Goal: Find contact information: Find contact information

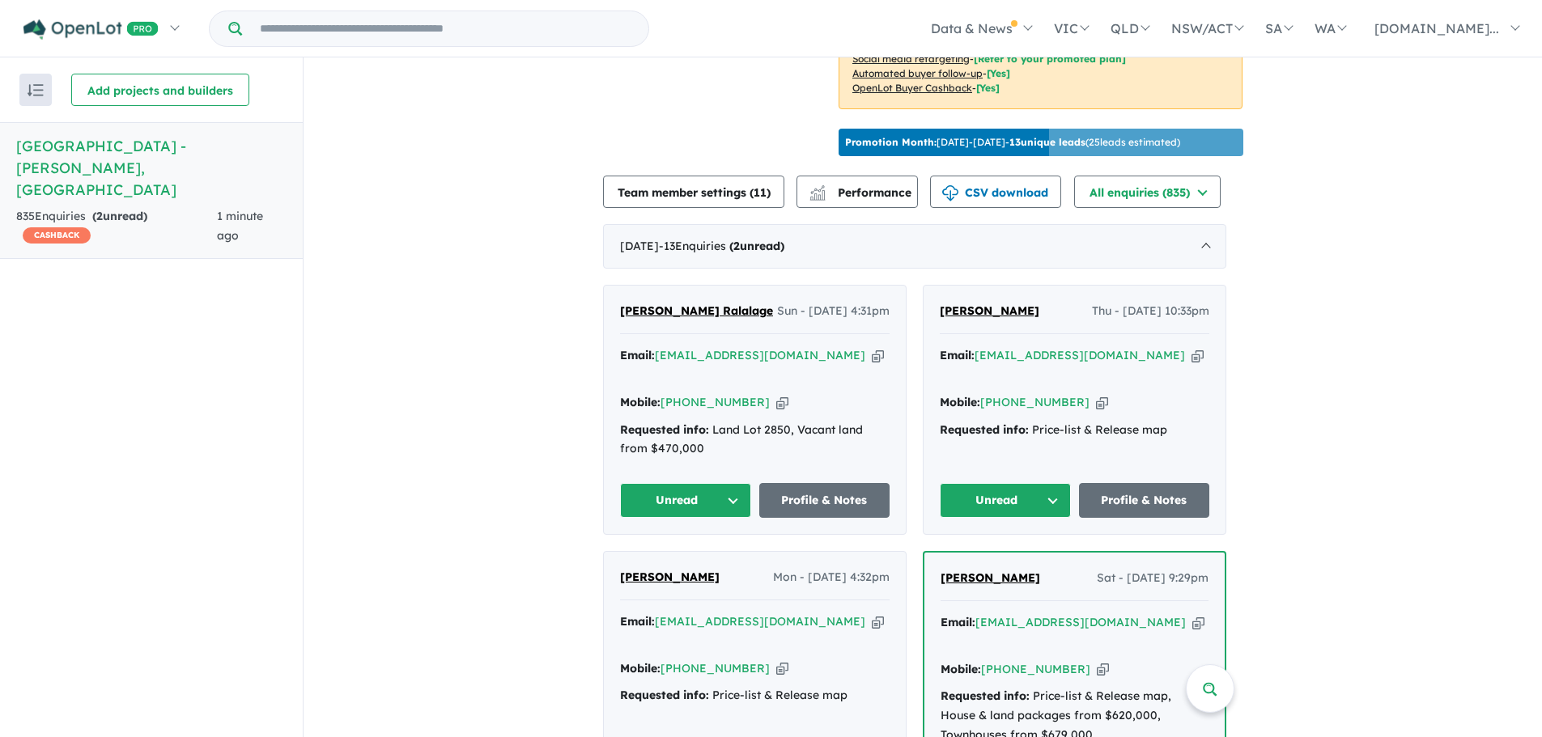
scroll to position [511, 0]
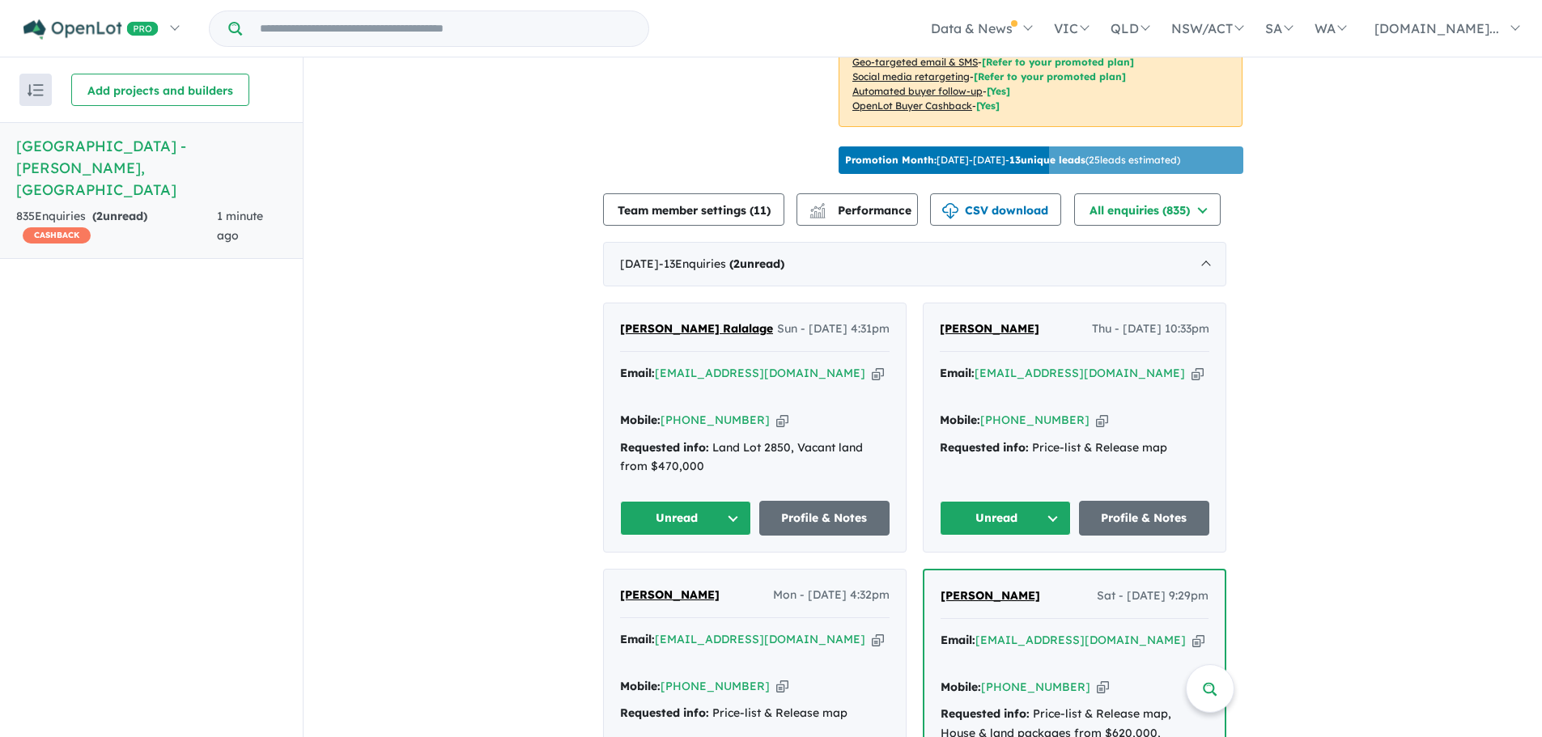
click at [1191, 365] on icon "button" at bounding box center [1197, 373] width 12 height 17
click at [872, 369] on icon "button" at bounding box center [878, 373] width 12 height 17
click at [776, 412] on icon "button" at bounding box center [782, 420] width 12 height 17
drag, startPoint x: 611, startPoint y: 300, endPoint x: 677, endPoint y: 327, distance: 70.8
click at [677, 327] on div "Nilushika Senadee Ralalage Sun - 17/08/2025, 4:31pm Email: ar.nilu6@gmsil.com C…" at bounding box center [755, 427] width 302 height 248
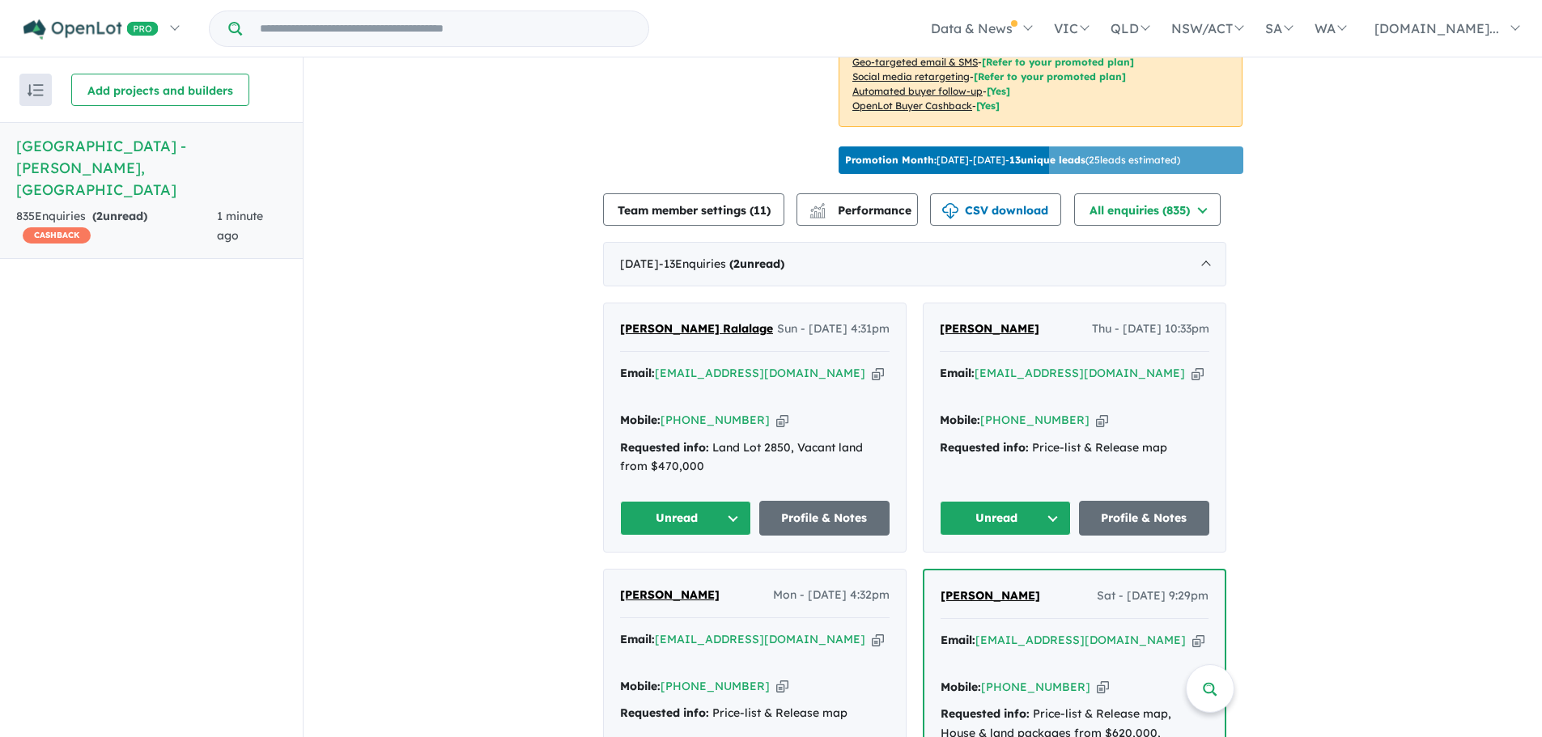
copy span "[PERSON_NAME] Ralalage"
click at [734, 501] on button "Unread" at bounding box center [685, 518] width 131 height 35
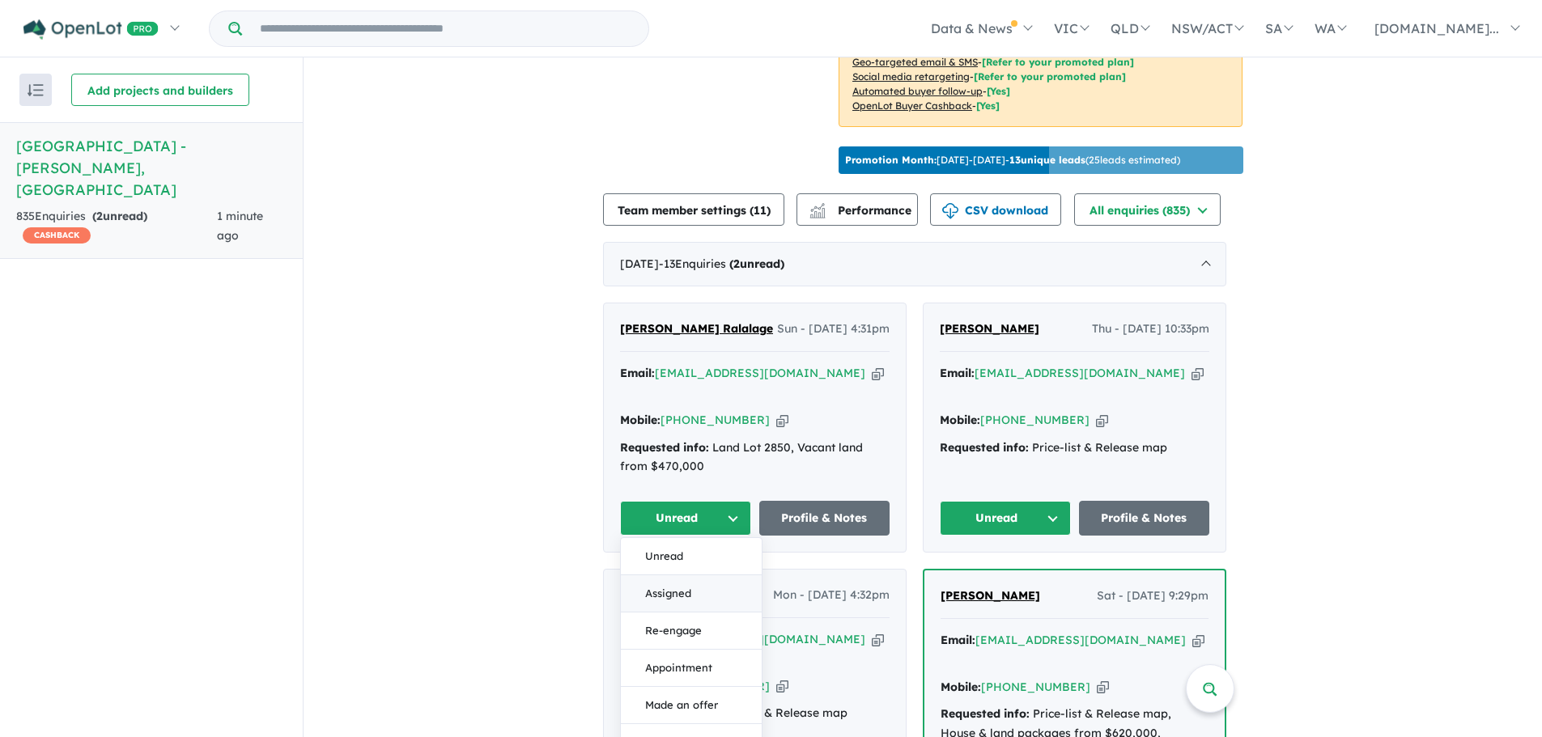
click at [694, 579] on button "Assigned" at bounding box center [691, 593] width 141 height 37
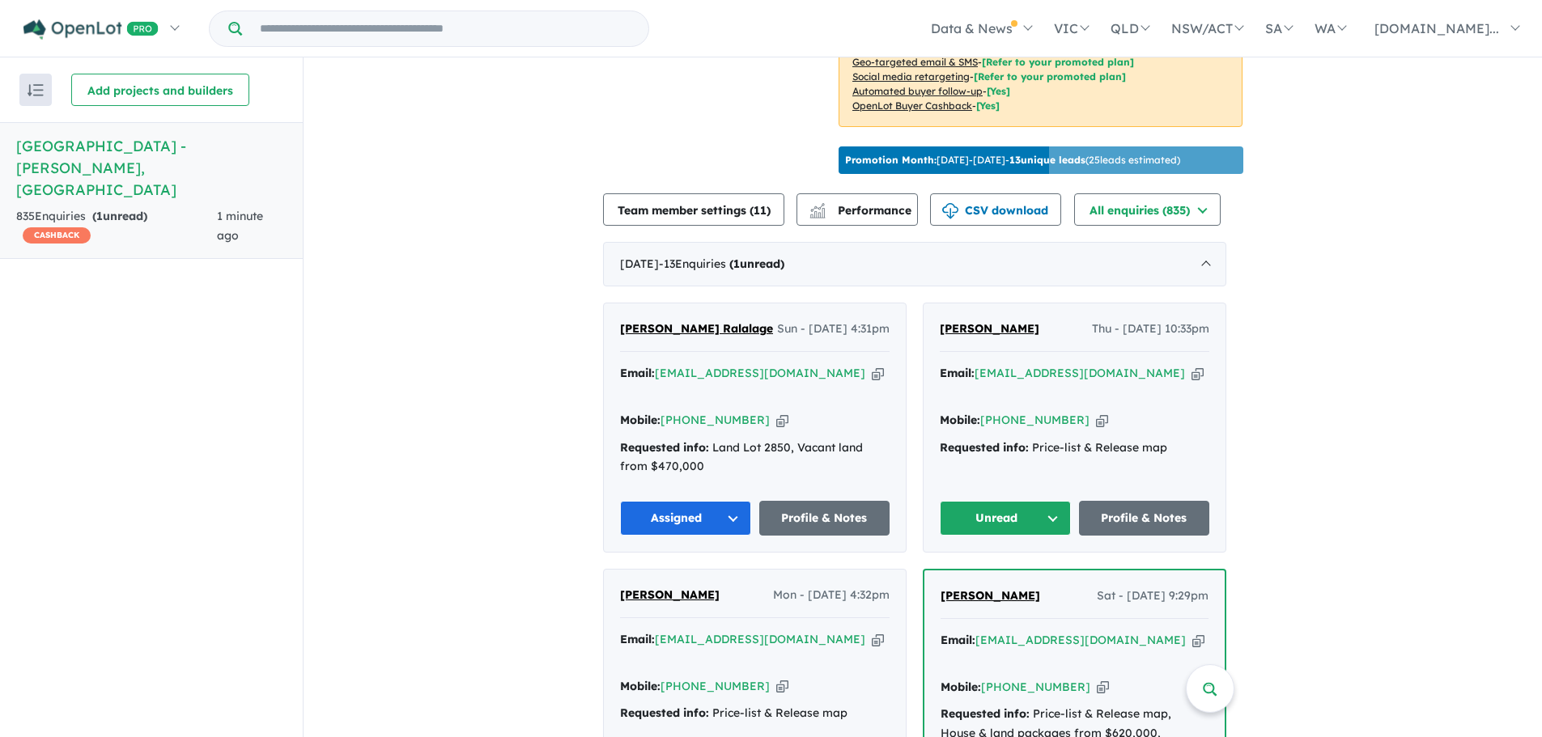
click at [741, 501] on button "Assigned" at bounding box center [685, 518] width 131 height 35
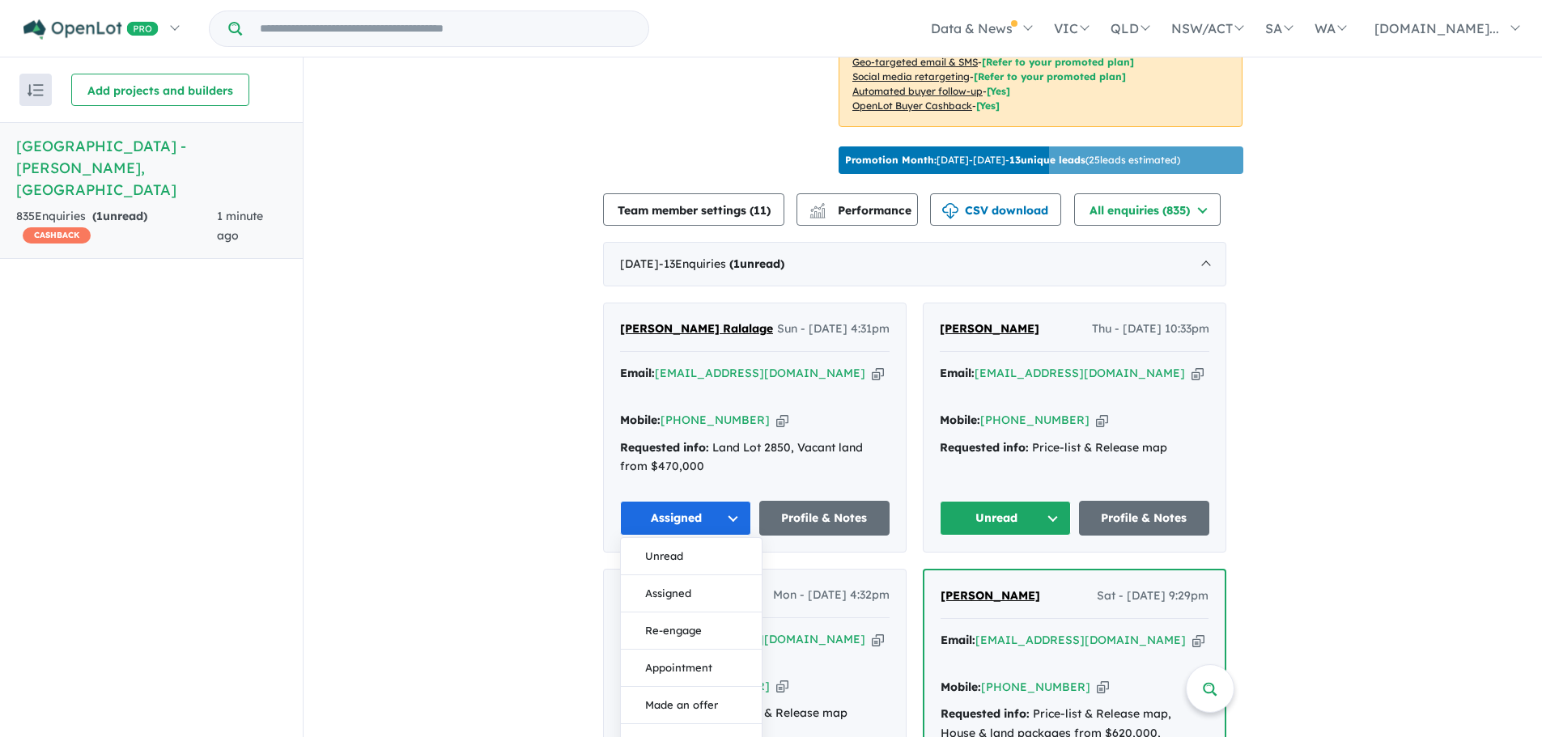
click at [721, 613] on button "Re-engage" at bounding box center [691, 631] width 141 height 37
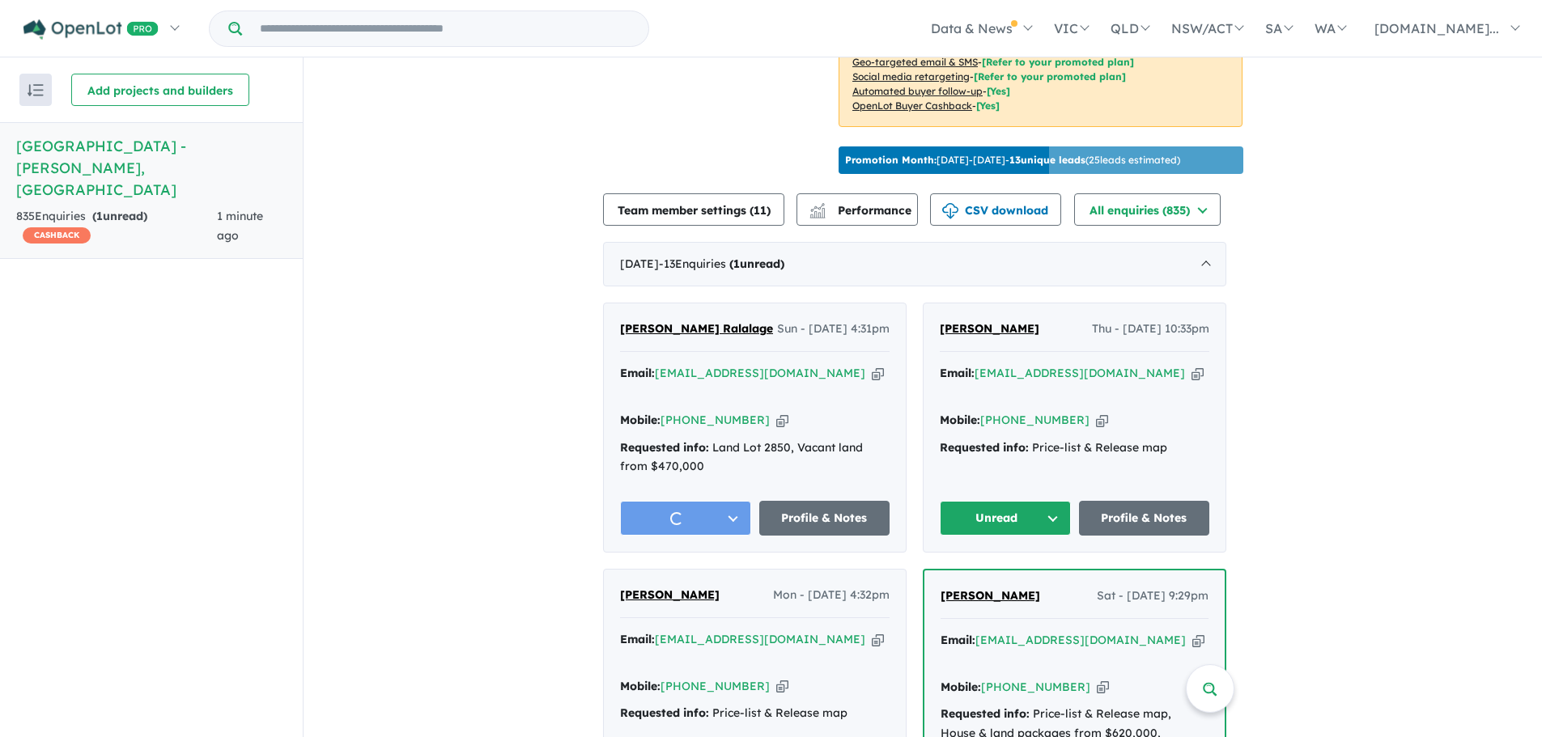
click at [1025, 501] on button "Unread" at bounding box center [1005, 518] width 131 height 35
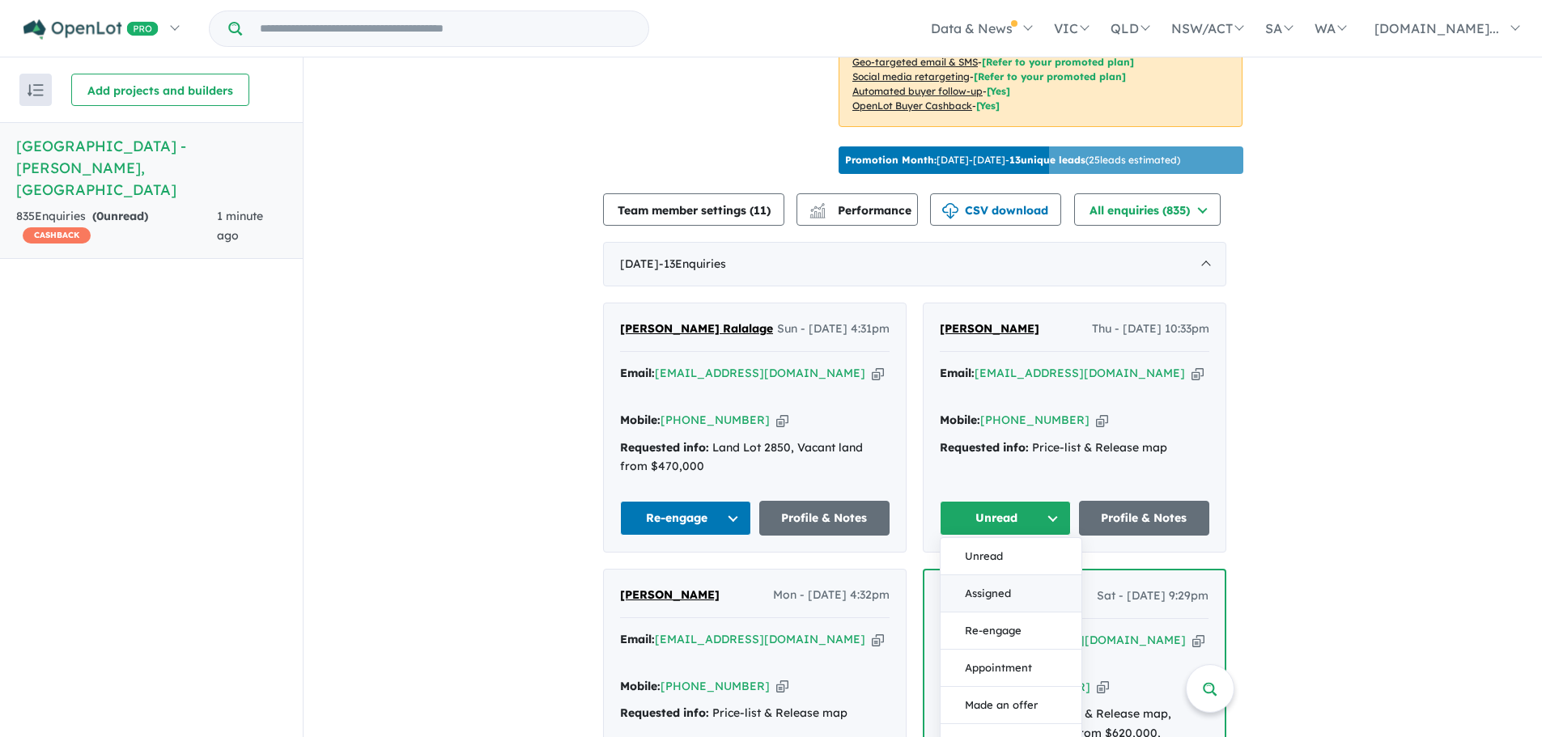
click at [991, 575] on button "Assigned" at bounding box center [1010, 593] width 141 height 37
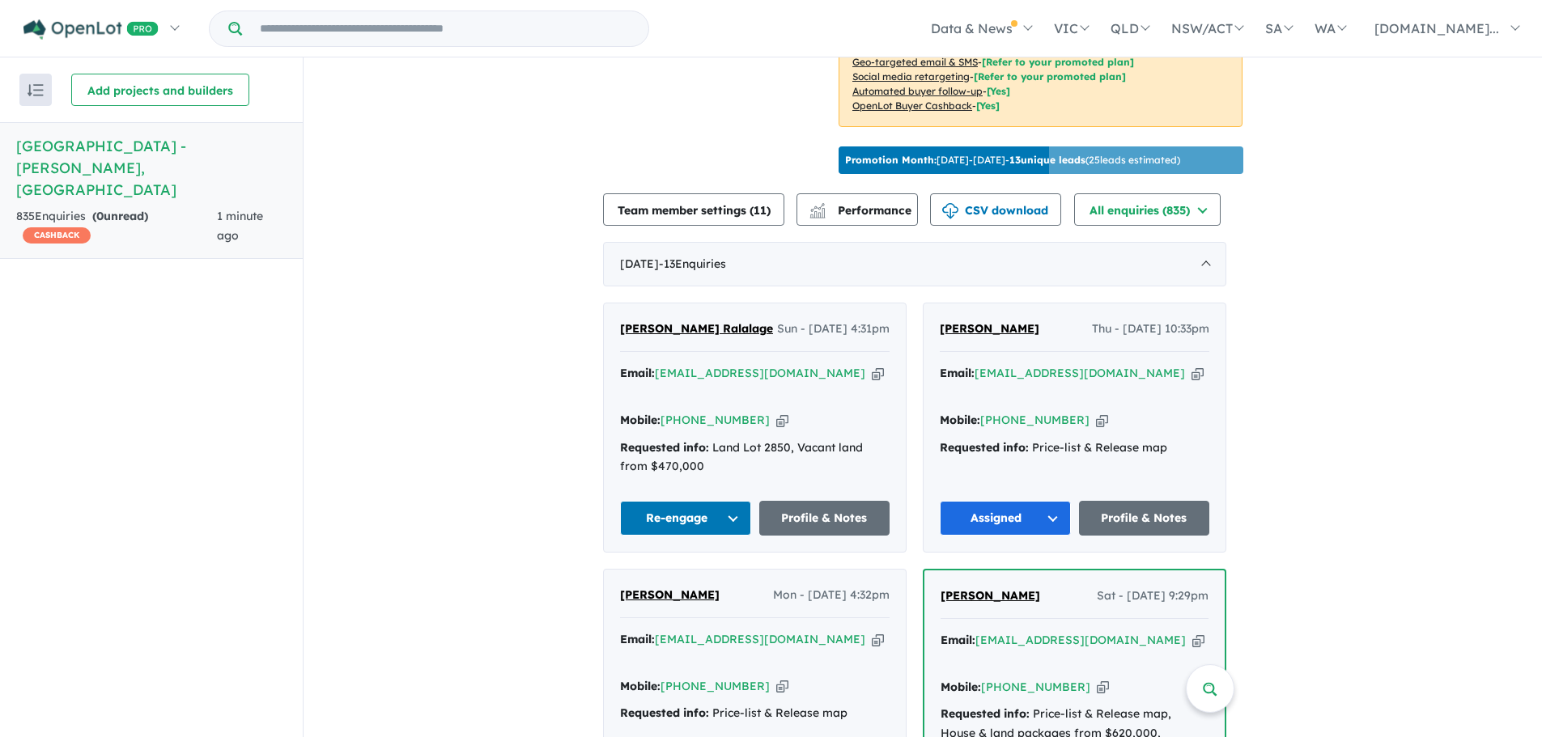
click at [1159, 364] on div "Email: drmanpreet.bds@gmail.com Copied!" at bounding box center [1074, 383] width 269 height 39
click at [1157, 364] on div "Email: drmanpreet.bds@gmail.com Copied!" at bounding box center [1074, 383] width 269 height 39
click at [1191, 365] on icon "button" at bounding box center [1197, 373] width 12 height 17
click at [776, 412] on icon "button" at bounding box center [782, 420] width 12 height 17
click at [1096, 412] on icon "button" at bounding box center [1102, 420] width 12 height 17
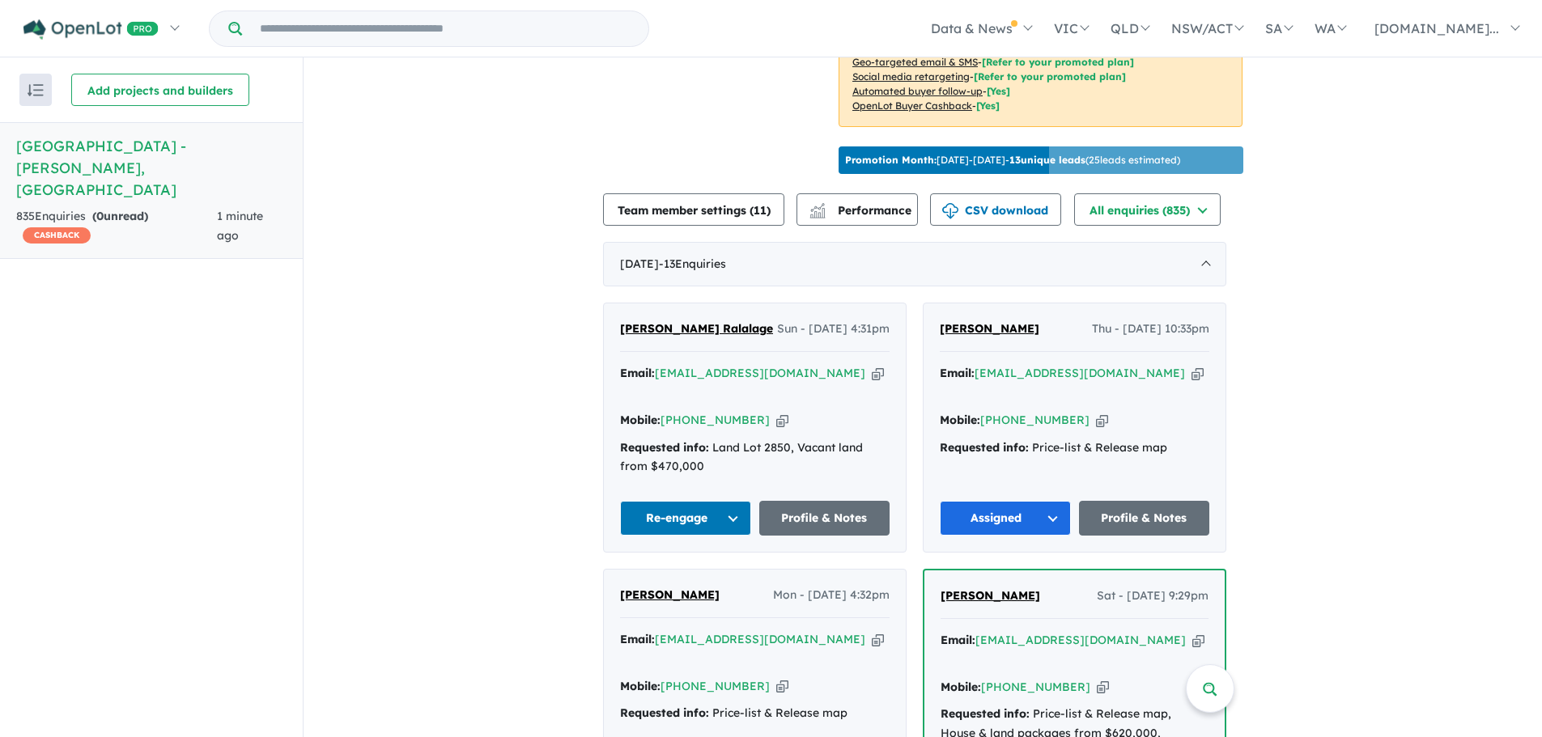
drag, startPoint x: 1149, startPoint y: 348, endPoint x: 1146, endPoint y: 163, distance: 185.4
click at [1191, 365] on icon "button" at bounding box center [1197, 373] width 12 height 17
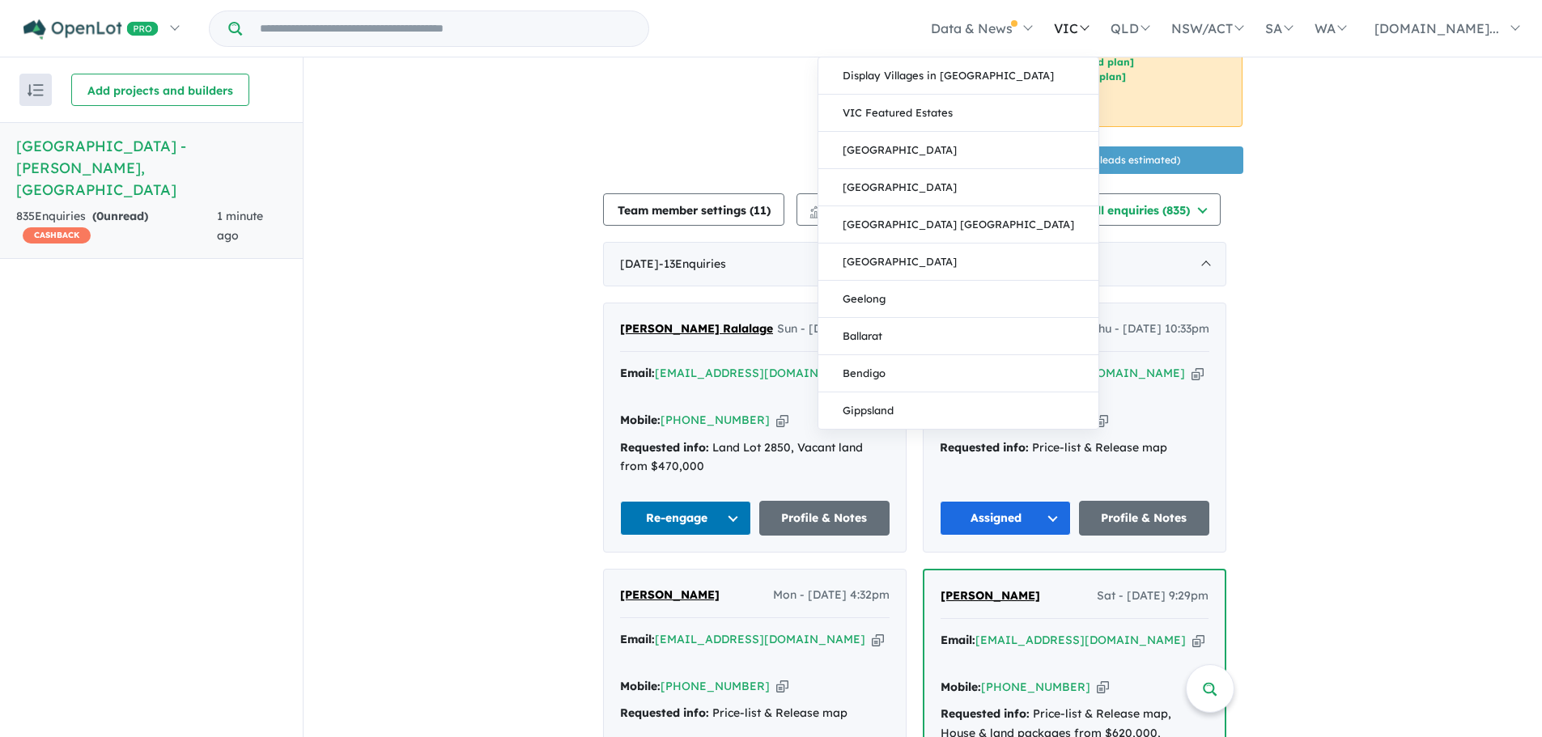
drag, startPoint x: 1015, startPoint y: 308, endPoint x: 1105, endPoint y: 45, distance: 277.9
copy div "Email: ar.nilu6@gmsil.com Copied! Mobile: +61 417 749 588 Copied! Requested inf…"
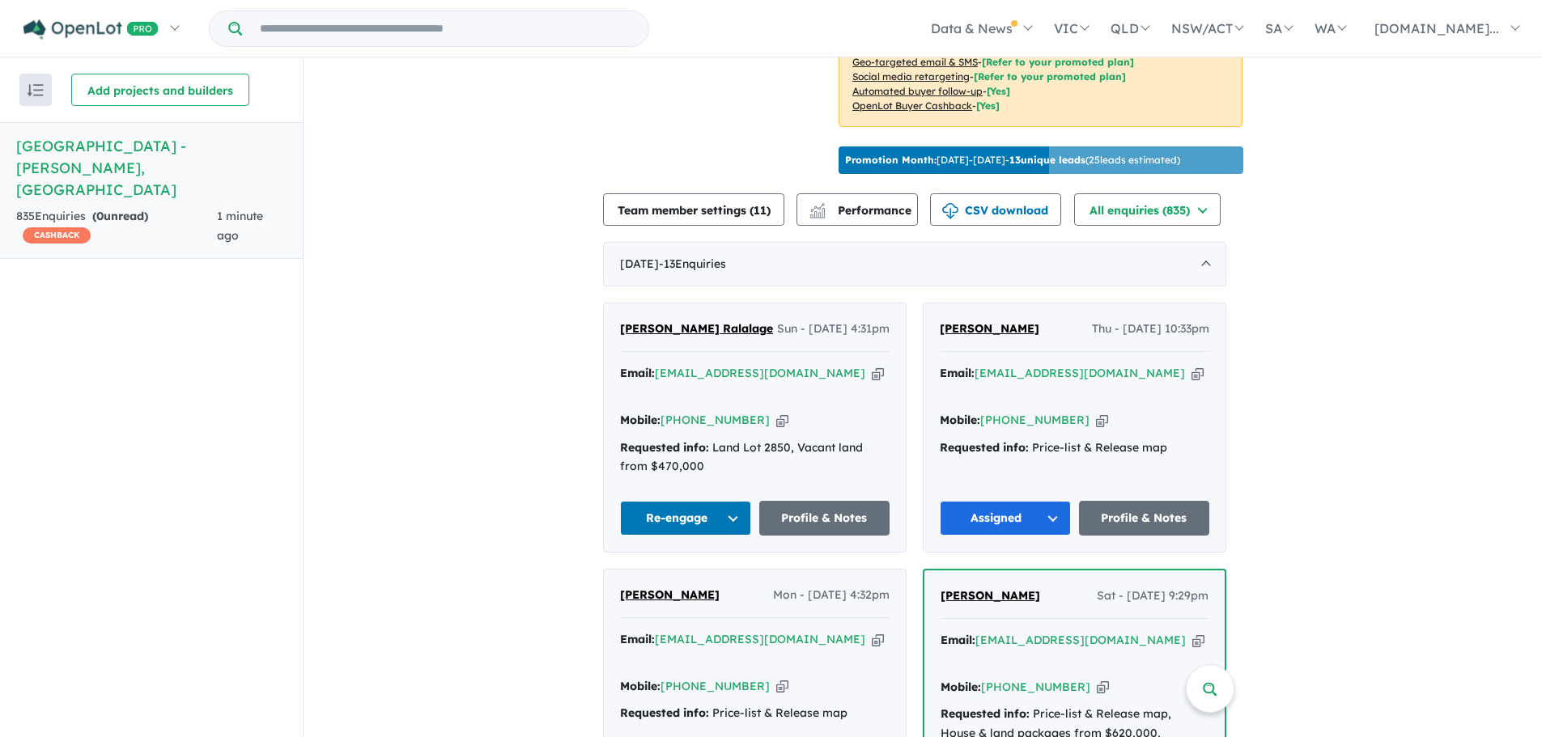
click at [1046, 320] on div "Manpreet Sihag Thu - 14/08/2025, 10:33pm" at bounding box center [1074, 336] width 269 height 32
drag, startPoint x: 1041, startPoint y: 305, endPoint x: 947, endPoint y: 308, distance: 93.9
click at [947, 320] on div "Manpreet Sihag Thu - 14/08/2025, 10:33pm" at bounding box center [1074, 336] width 269 height 32
copy span "[PERSON_NAME]"
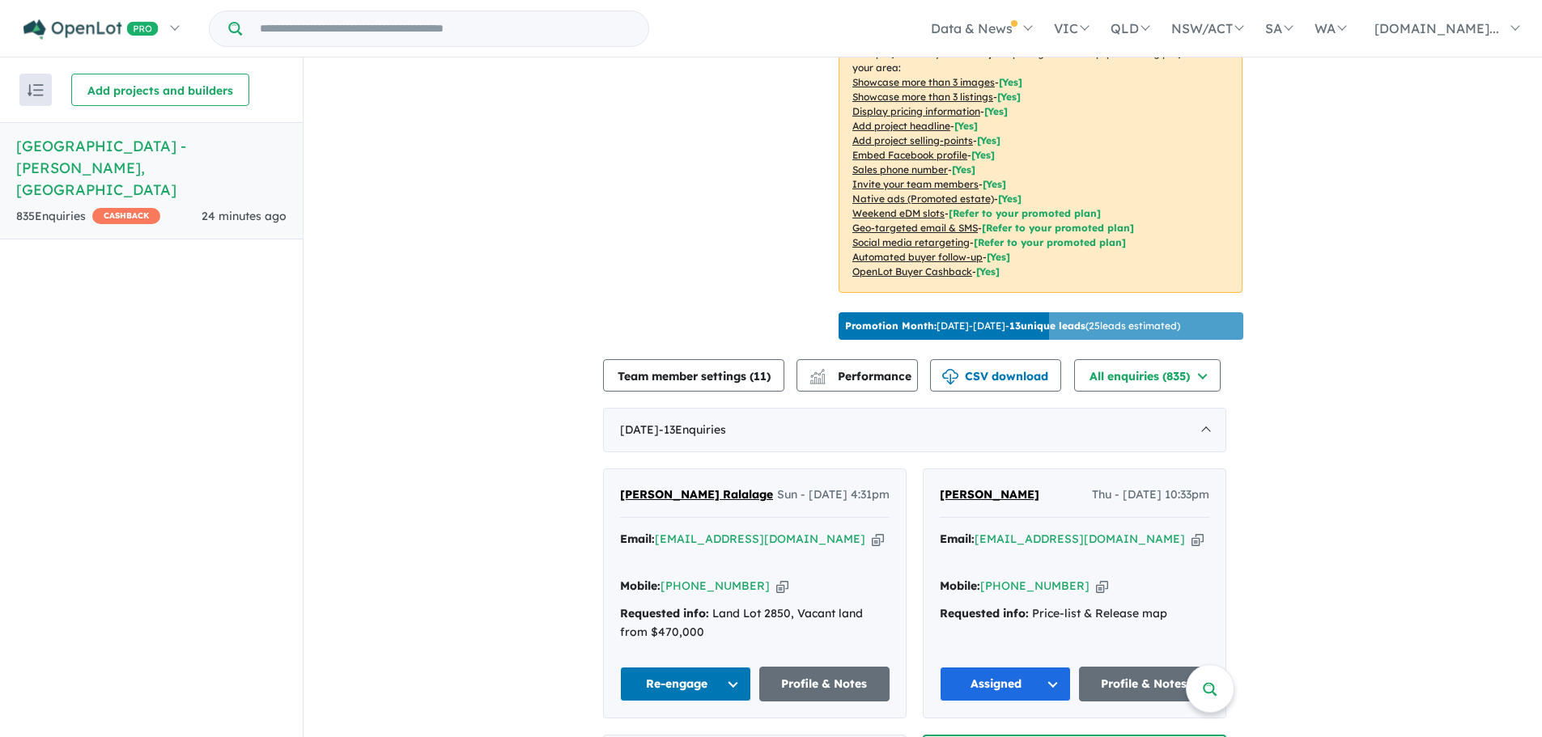
scroll to position [511, 0]
